Goal: Information Seeking & Learning: Check status

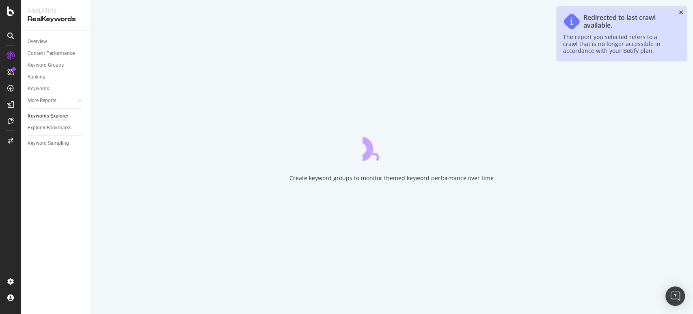
click at [682, 12] on icon "close toast" at bounding box center [681, 13] width 4 height 6
